Goal: Task Accomplishment & Management: Manage account settings

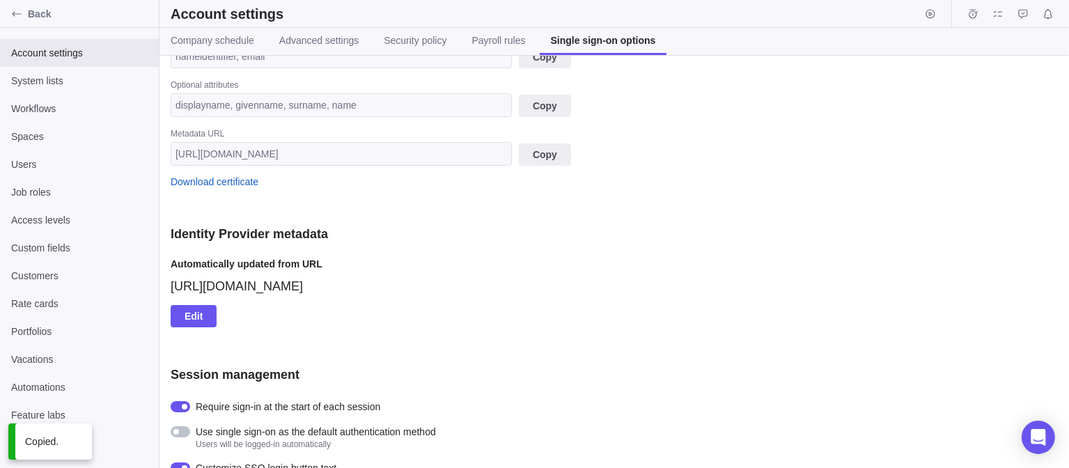
scroll to position [573, 0]
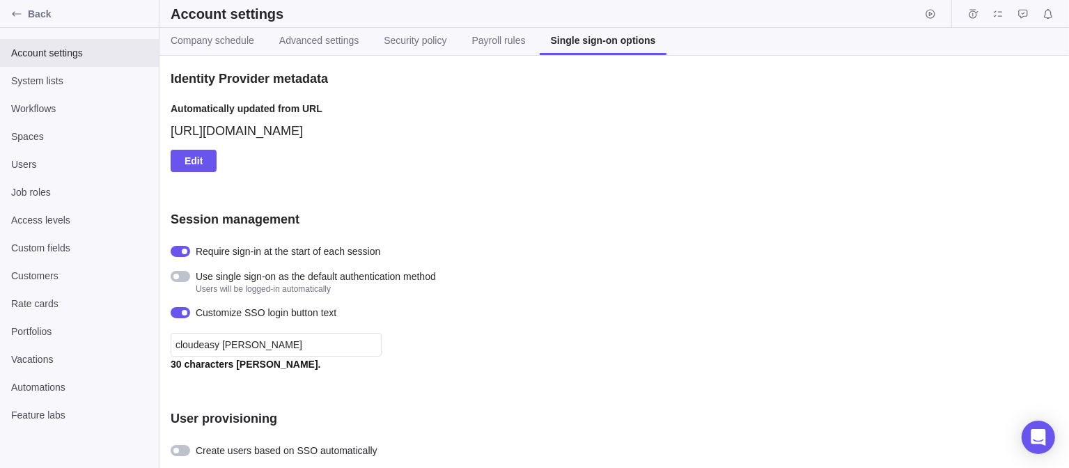
click at [183, 446] on div at bounding box center [181, 450] width 20 height 11
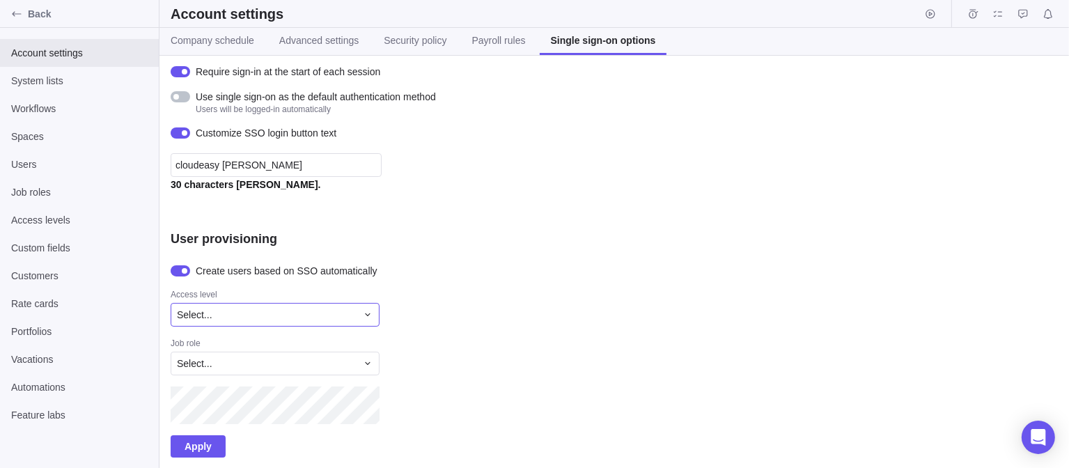
click at [366, 314] on icon at bounding box center [367, 314] width 5 height 3
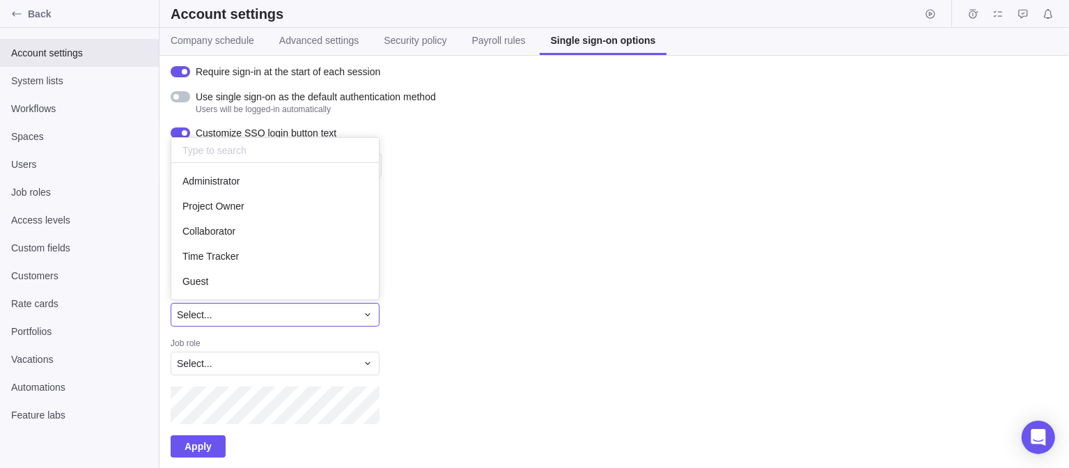
scroll to position [125, 197]
click at [228, 180] on span "Administrator" at bounding box center [210, 181] width 57 height 14
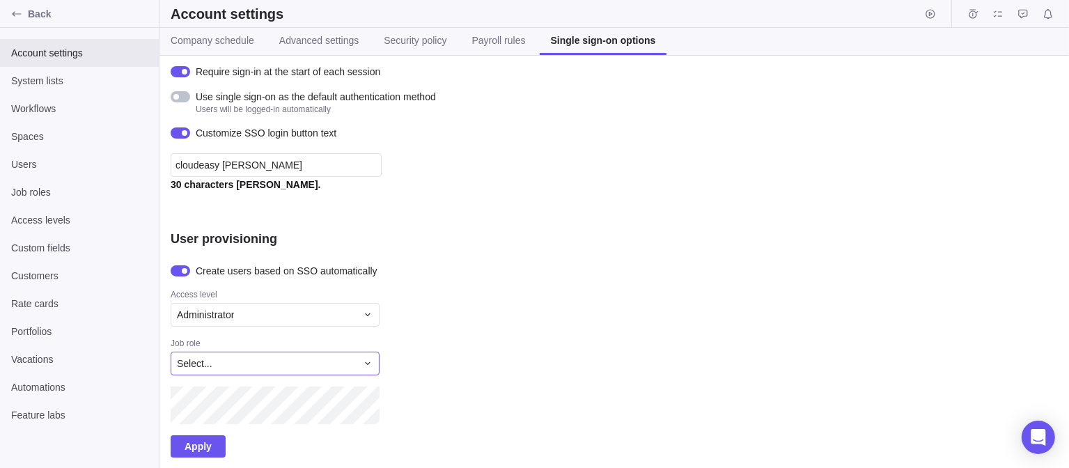
click at [242, 355] on div "Select..." at bounding box center [275, 364] width 209 height 24
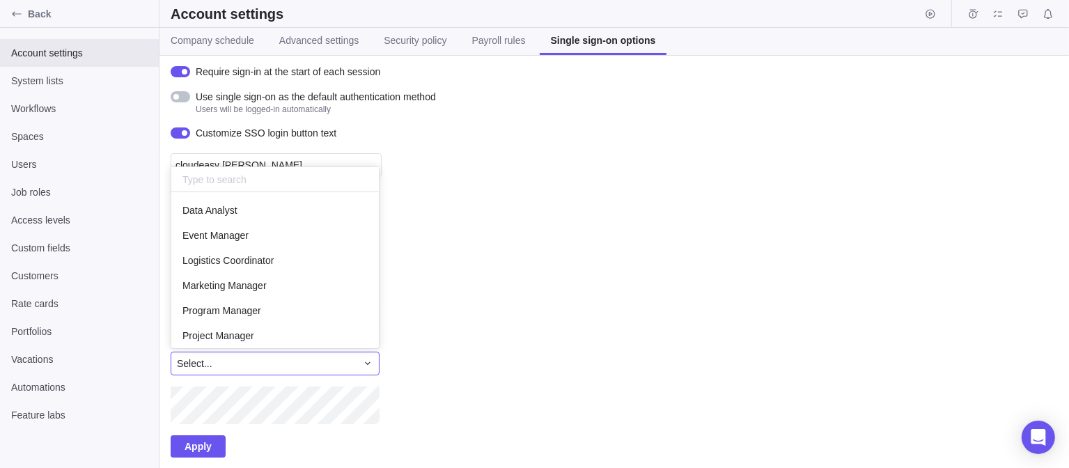
scroll to position [145, 197]
click at [231, 215] on span "Data Analyst" at bounding box center [209, 210] width 55 height 14
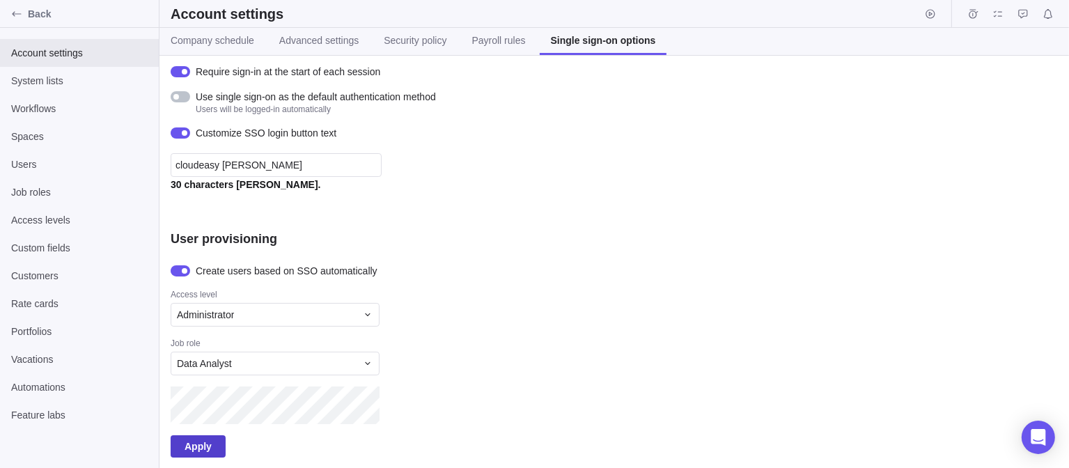
click at [196, 438] on span "Apply" at bounding box center [198, 446] width 27 height 17
click at [198, 442] on span "Apply" at bounding box center [198, 446] width 27 height 17
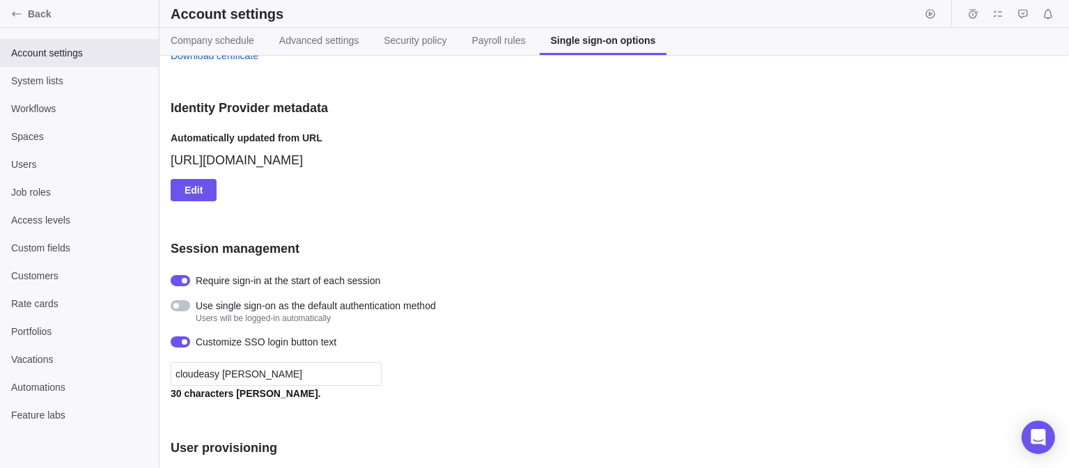
scroll to position [196, 0]
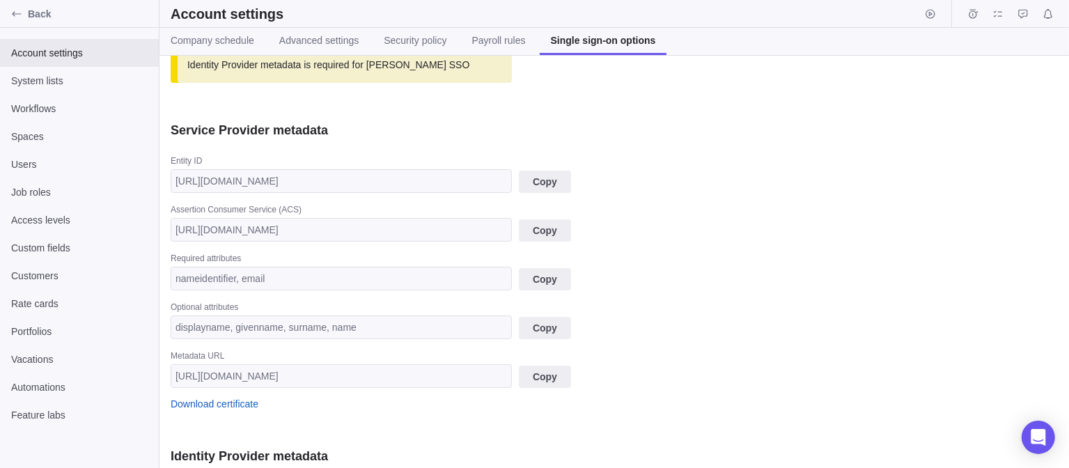
click at [169, 231] on div "SSO settings Enable single sign-on My company has an SSO service SSO type Azure…" at bounding box center [615, 262] width 910 height 412
click at [36, 386] on span "Automations" at bounding box center [79, 387] width 137 height 14
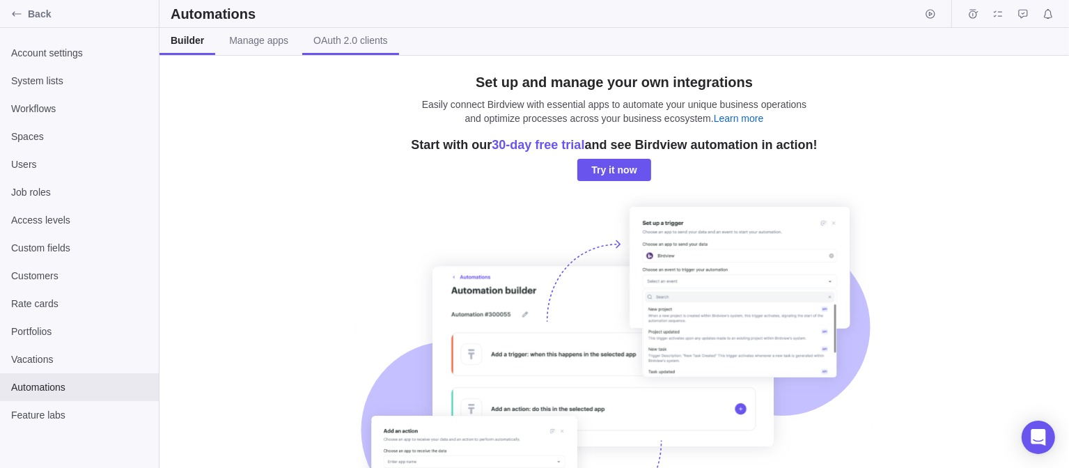
click at [322, 42] on span "OAuth 2.0 clients" at bounding box center [350, 40] width 75 height 14
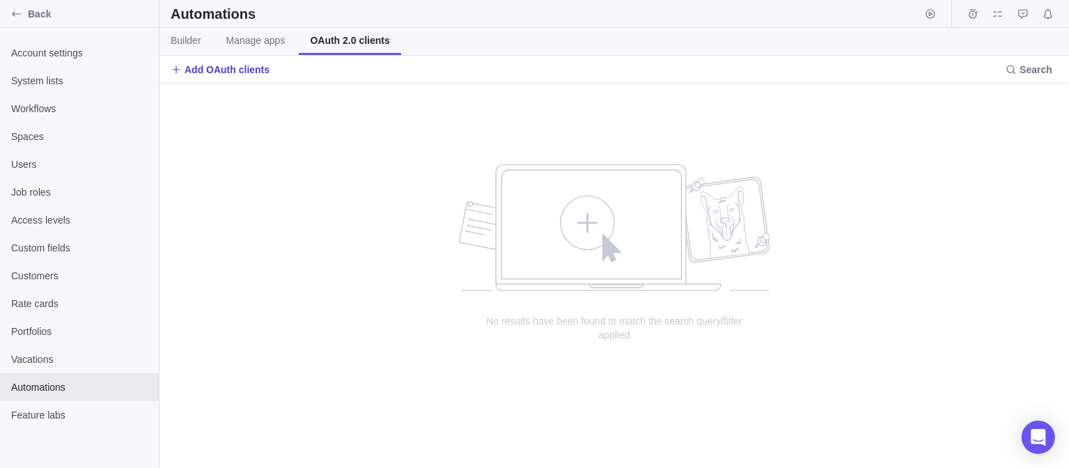
click at [237, 75] on span "Add OAuth clients" at bounding box center [227, 70] width 85 height 14
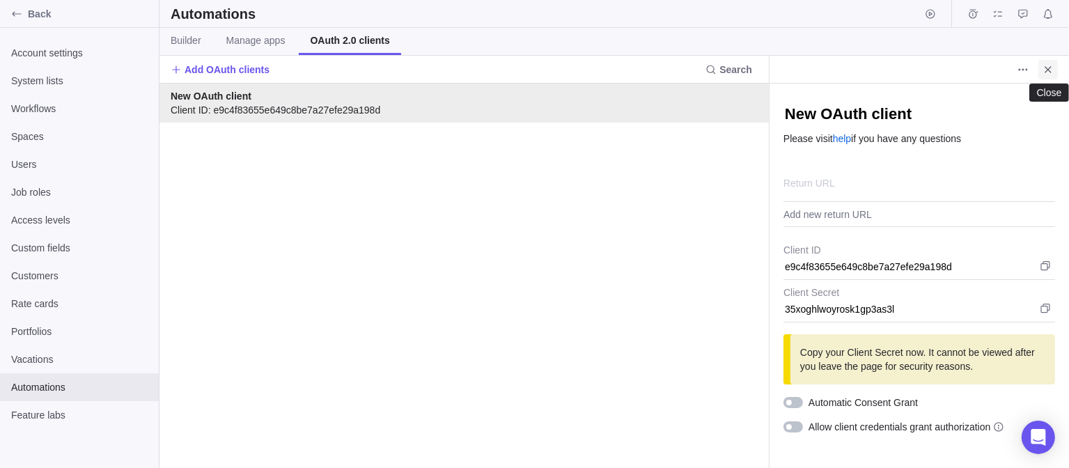
type textarea "x"
click at [1050, 68] on icon "Close" at bounding box center [1048, 69] width 11 height 11
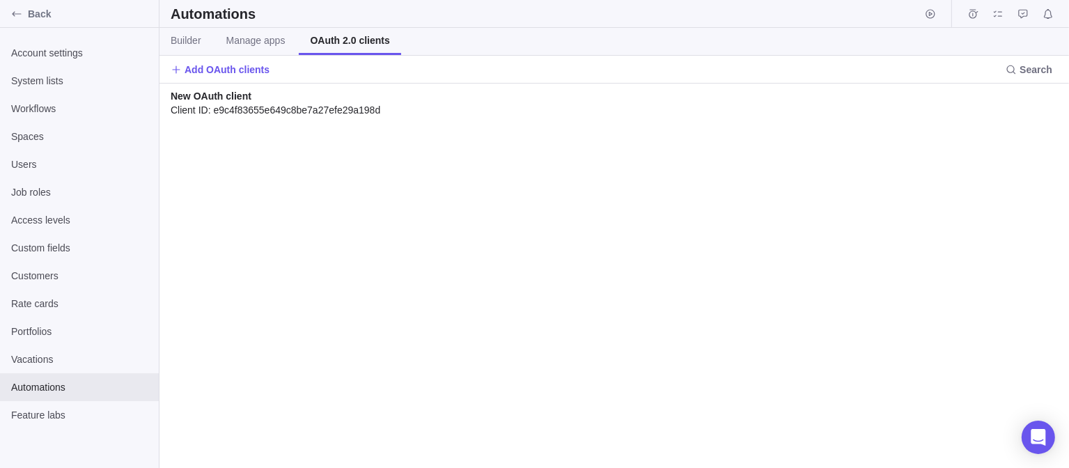
drag, startPoint x: 188, startPoint y: 98, endPoint x: 565, endPoint y: 141, distance: 379.2
click at [565, 141] on div "New OAuth client Client ID: e9c4f83655e649c8be7a27efe29a198d" at bounding box center [615, 276] width 910 height 384
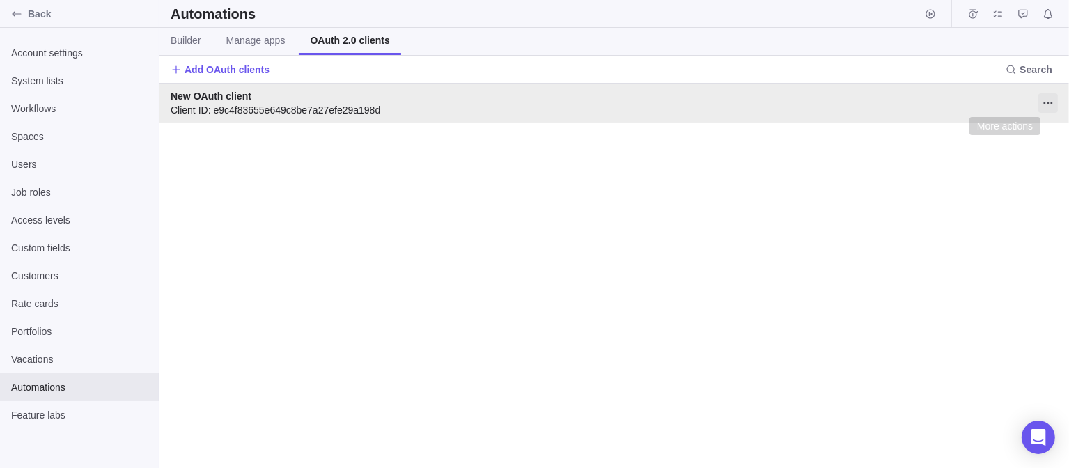
click at [1045, 104] on icon "More actions" at bounding box center [1048, 103] width 11 height 11
click at [1022, 131] on span "Delete" at bounding box center [1032, 133] width 28 height 14
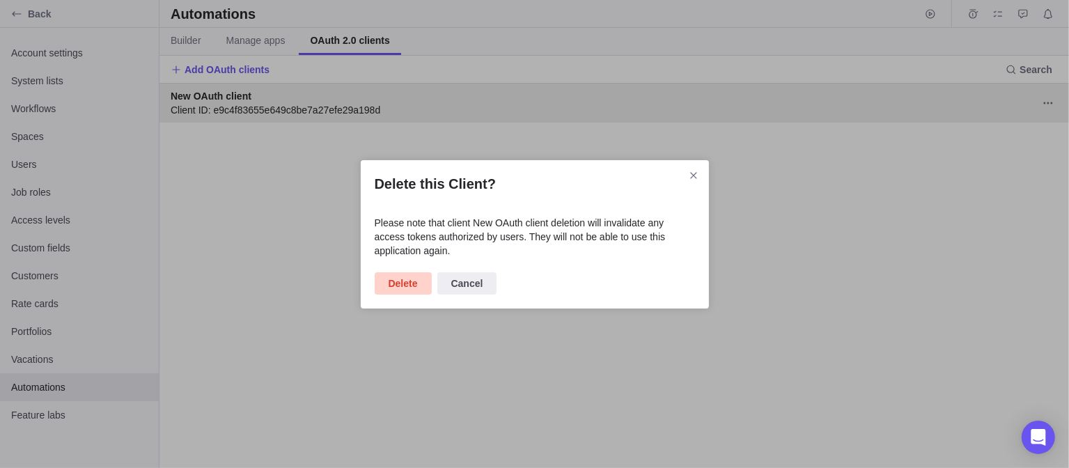
click at [419, 275] on span "Delete" at bounding box center [403, 283] width 57 height 22
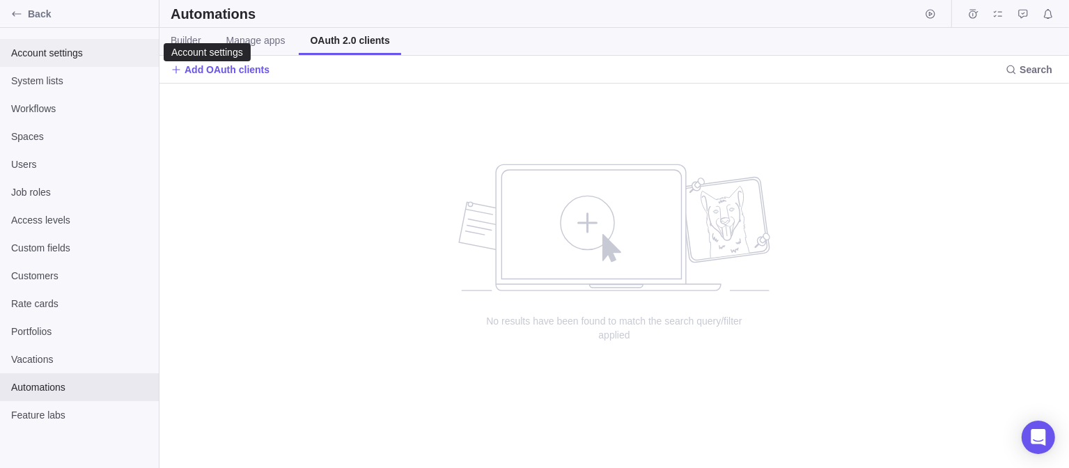
click at [42, 56] on span "Account settings" at bounding box center [79, 53] width 137 height 14
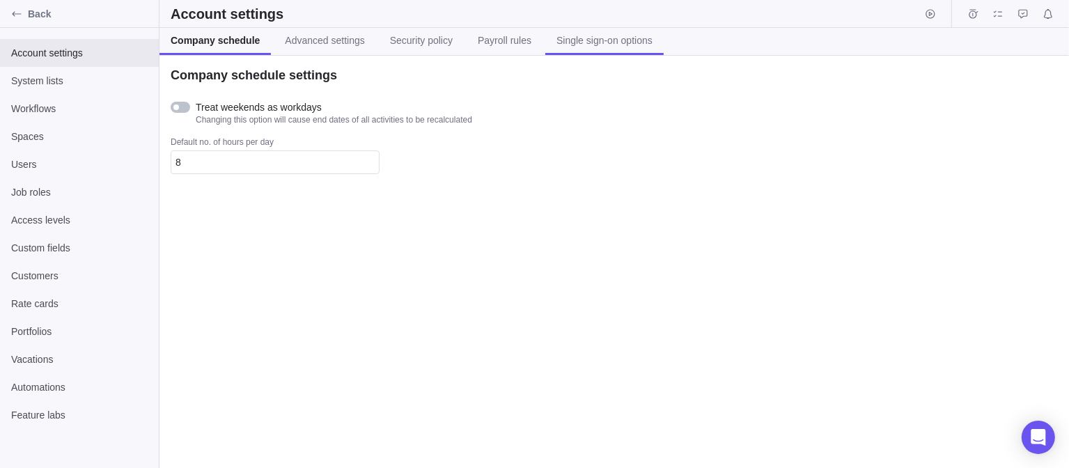
click at [597, 48] on link "Single sign-on options" at bounding box center [604, 41] width 118 height 27
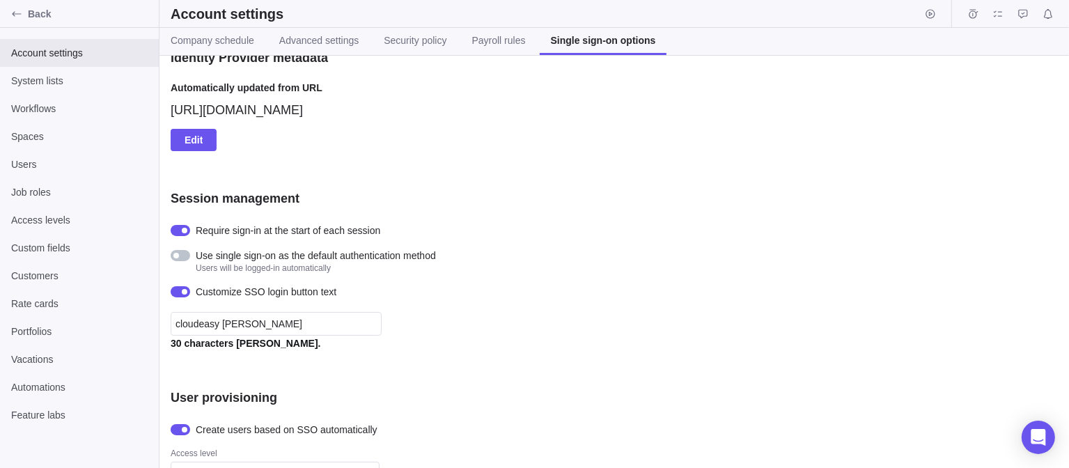
scroll to position [753, 0]
